Goal: Task Accomplishment & Management: Manage account settings

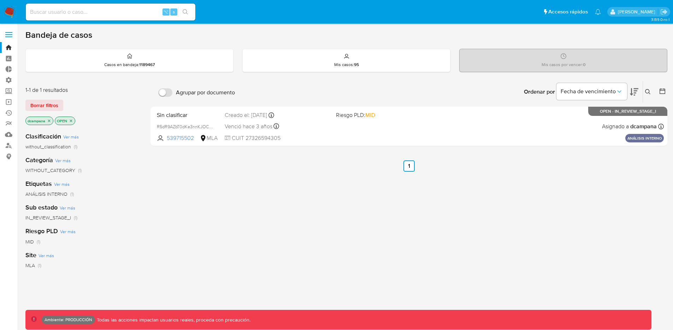
click at [10, 35] on label at bounding box center [9, 34] width 18 height 15
click at [0, 0] on input "checkbox" at bounding box center [0, 0] width 0 height 0
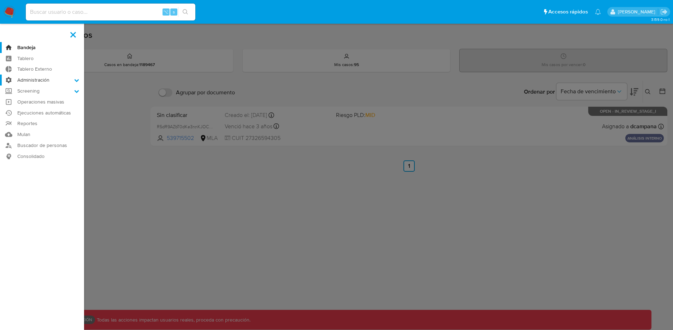
click at [41, 82] on label "Administración" at bounding box center [42, 79] width 84 height 11
click at [0, 0] on input "Administración" at bounding box center [0, 0] width 0 height 0
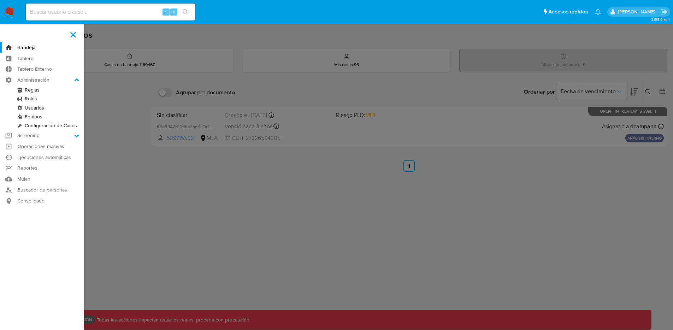
click at [31, 107] on link "Usuarios" at bounding box center [42, 107] width 84 height 9
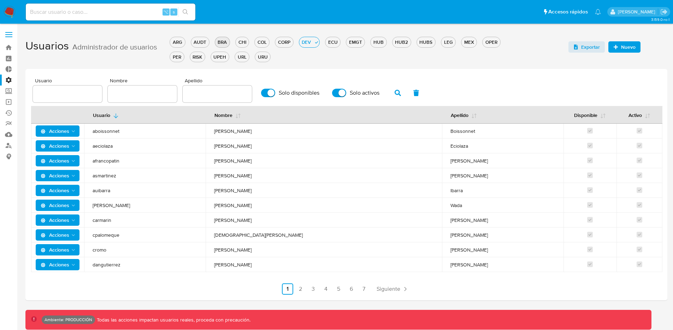
click at [222, 43] on div "BRA" at bounding box center [222, 42] width 14 height 7
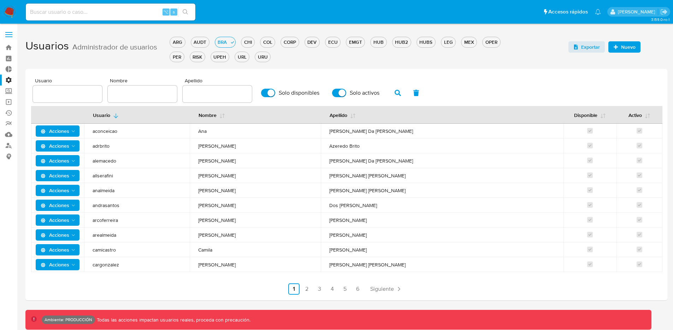
click at [70, 96] on input "text" at bounding box center [67, 93] width 69 height 9
type input "vsantiago"
click at [395, 93] on icon "button" at bounding box center [397, 93] width 6 height 6
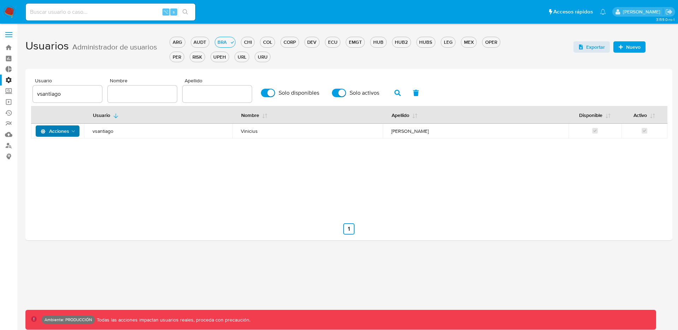
click at [75, 133] on icon "Acciones" at bounding box center [74, 132] width 6 height 6
click at [71, 148] on button "Detalle" at bounding box center [59, 148] width 64 height 17
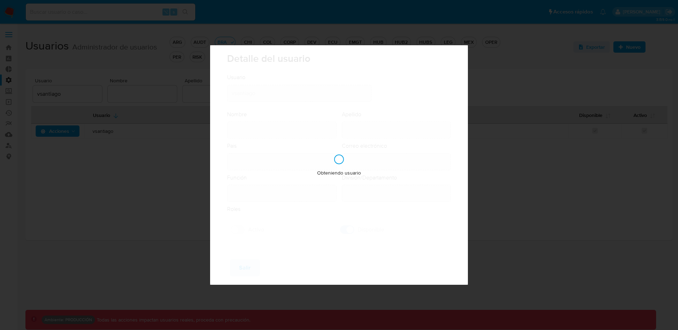
type input "Vinicius"
type input "Santiago Souza"
type input "Brazil"
type input "vinicius.santiago@mercadolivre.com"
type input "Analista (80001644)"
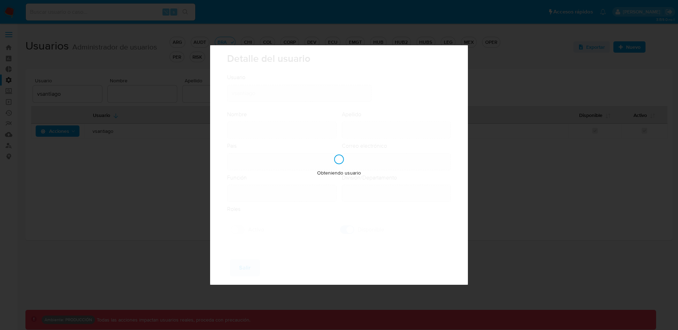
type input "Risk & Compliance AML Countries"
checkbox input "true"
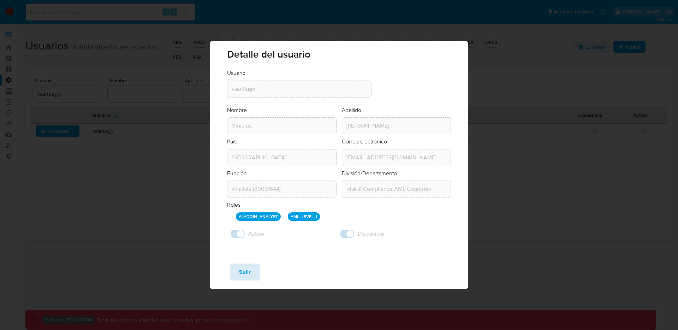
click at [251, 276] on button "Salir" at bounding box center [245, 271] width 30 height 17
checkbox input "false"
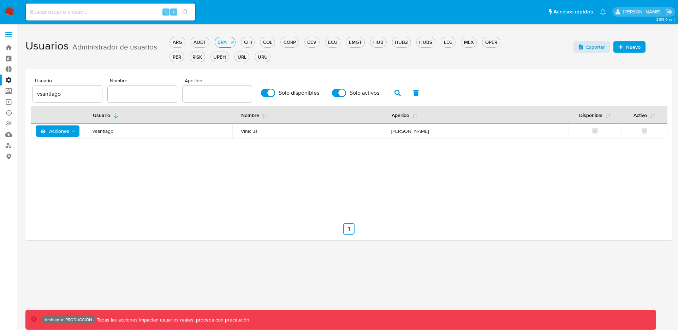
click at [67, 130] on span "Acciones" at bounding box center [55, 130] width 29 height 11
click at [78, 215] on button "Ver registros" at bounding box center [59, 216] width 64 height 17
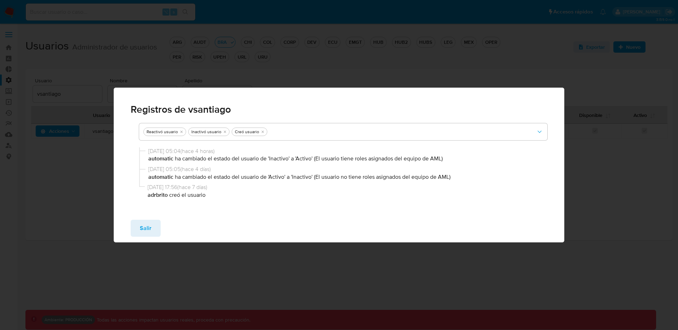
drag, startPoint x: 443, startPoint y: 159, endPoint x: 132, endPoint y: 152, distance: 310.8
click at [132, 152] on div "Reactivó usuario Inactivó usuario Creó usuario 16/09/2025 05:04 ( hace 4 horas …" at bounding box center [339, 159] width 417 height 86
click at [138, 229] on button "Salir" at bounding box center [146, 228] width 30 height 17
